Goal: Use online tool/utility: Utilize a website feature to perform a specific function

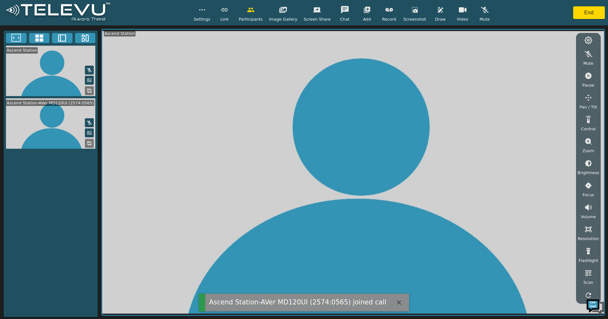
click at [41, 39] on icon at bounding box center [39, 38] width 8 height 7
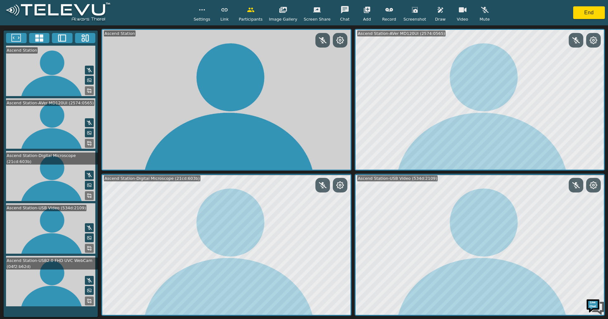
click at [89, 299] on rect at bounding box center [87, 299] width 1 height 1
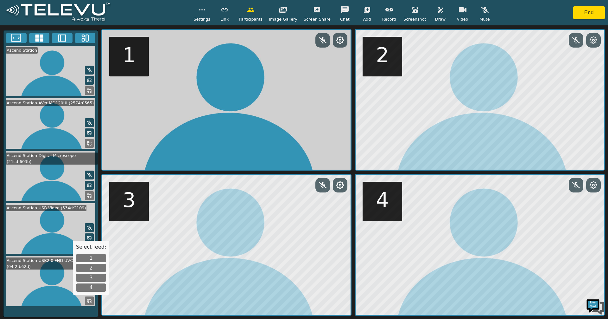
click at [89, 287] on button "4" at bounding box center [91, 287] width 30 height 8
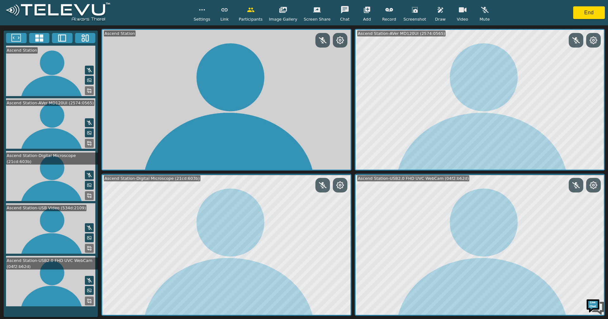
click at [588, 13] on button "End" at bounding box center [590, 12] width 32 height 13
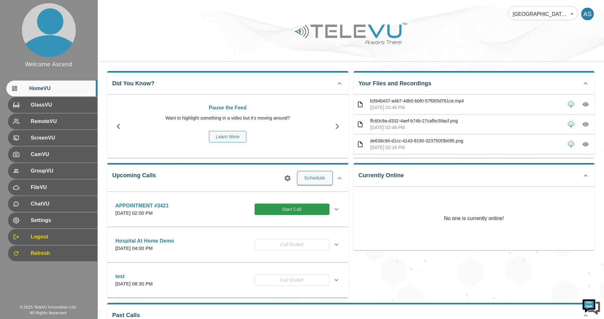
click at [304, 200] on div "APPOINTMENT #3421 [DATE] 02:00 PM Start Call" at bounding box center [227, 209] width 235 height 22
click at [301, 208] on button "Start Call" at bounding box center [291, 209] width 75 height 12
